Goal: Information Seeking & Learning: Learn about a topic

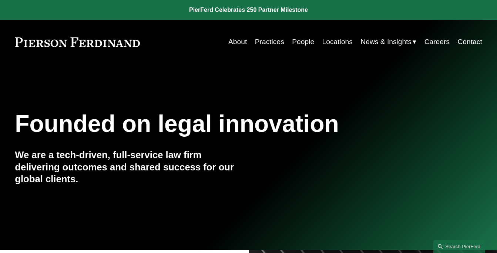
click at [294, 41] on link "People" at bounding box center [303, 42] width 22 height 14
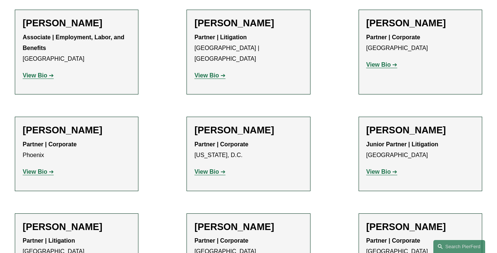
scroll to position [3183, 0]
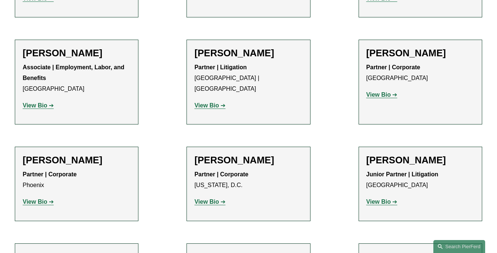
click at [44, 198] on strong "View Bio" at bounding box center [35, 201] width 24 height 6
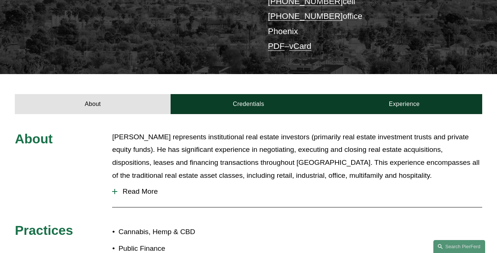
scroll to position [222, 0]
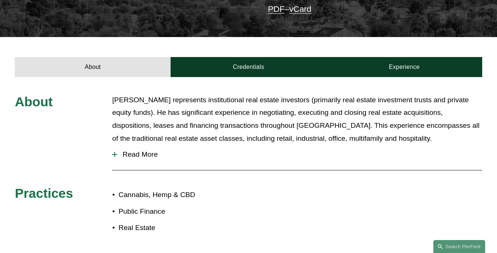
click at [131, 150] on span "Read More" at bounding box center [299, 154] width 365 height 8
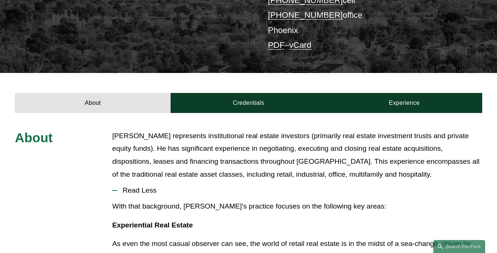
scroll to position [185, 0]
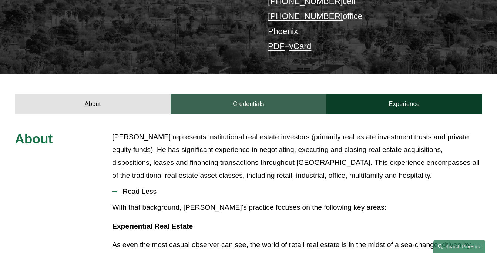
click at [238, 94] on link "Credentials" at bounding box center [249, 104] width 156 height 20
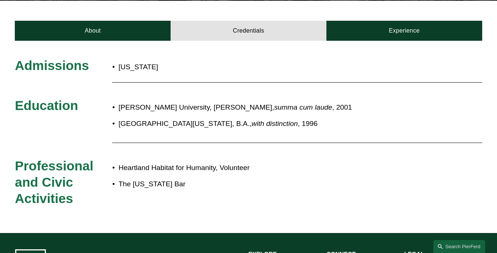
scroll to position [259, 0]
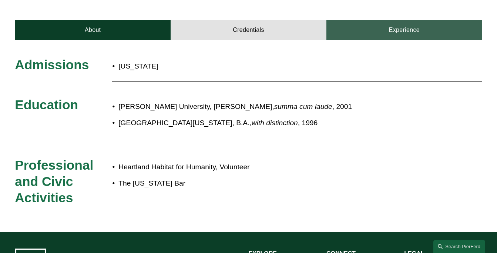
click at [393, 20] on link "Experience" at bounding box center [404, 30] width 156 height 20
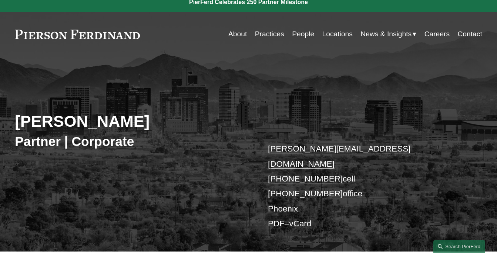
scroll to position [0, 0]
